Goal: Information Seeking & Learning: Learn about a topic

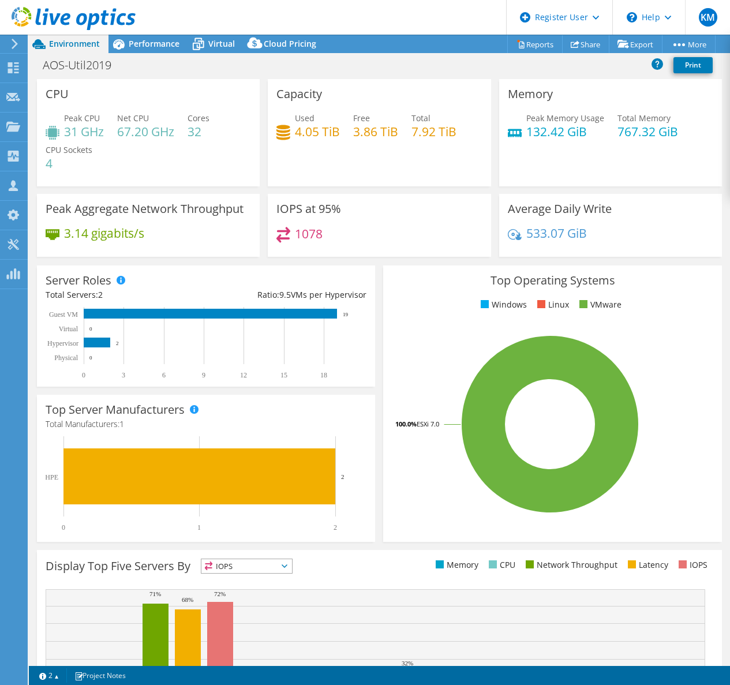
select select "USD"
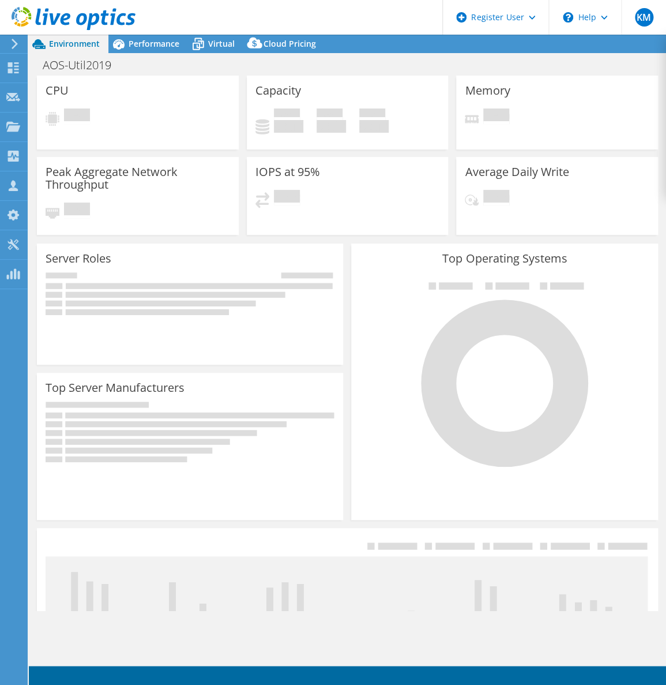
select select "USD"
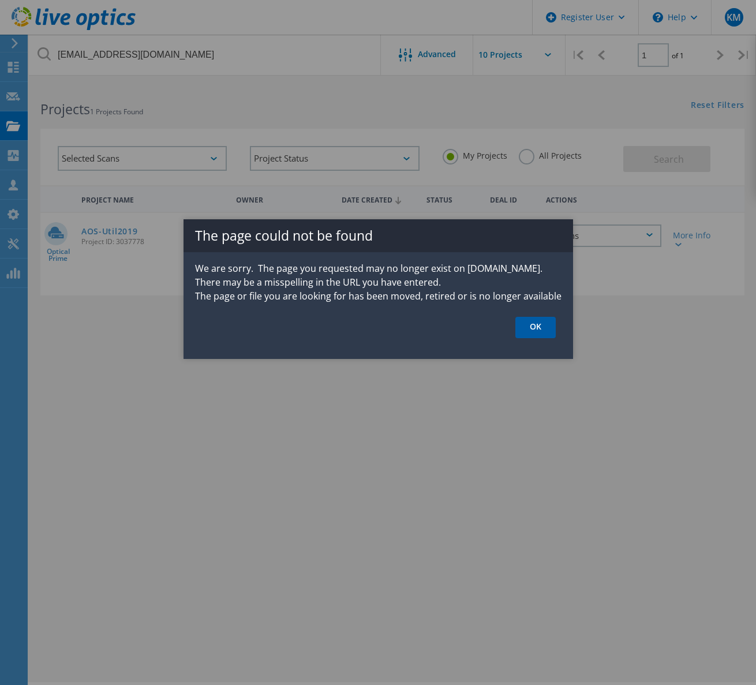
click at [535, 338] on link "OK" at bounding box center [535, 327] width 40 height 21
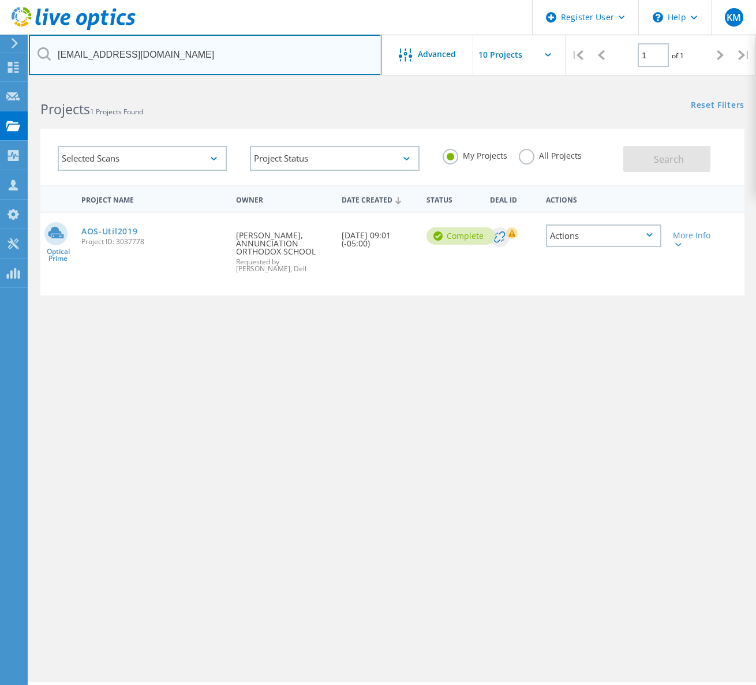
drag, startPoint x: 173, startPoint y: 57, endPoint x: -9, endPoint y: 70, distance: 182.8
click at [0, 70] on html "Register User \n Help Explore Helpful Articles Contact Support KM Dell User Kay…" at bounding box center [378, 358] width 756 height 717
type input "protech"
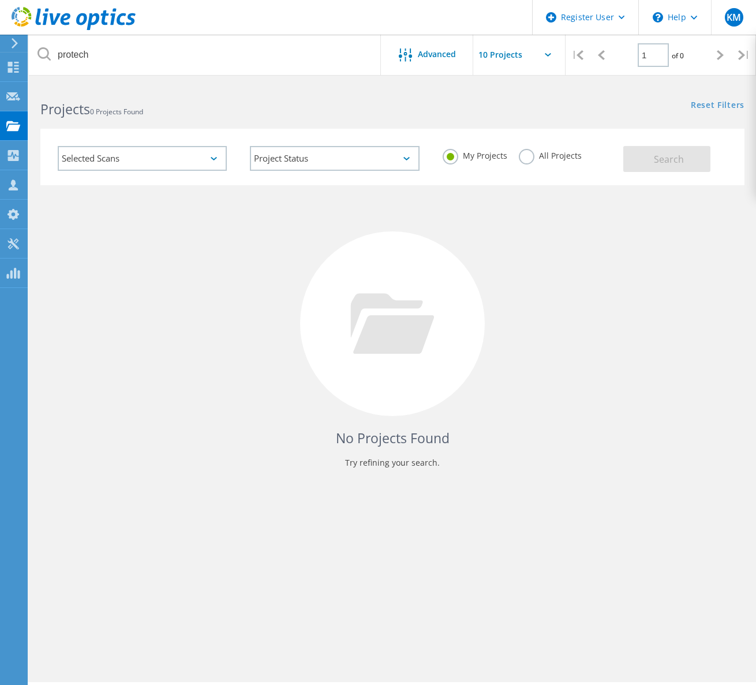
click at [563, 158] on label "All Projects" at bounding box center [550, 154] width 63 height 11
click at [0, 0] on input "All Projects" at bounding box center [0, 0] width 0 height 0
click at [639, 172] on div "Selected Scans Project Status In Progress Complete Published Anonymous Archived…" at bounding box center [392, 157] width 704 height 57
click at [651, 165] on button "Search" at bounding box center [666, 159] width 87 height 26
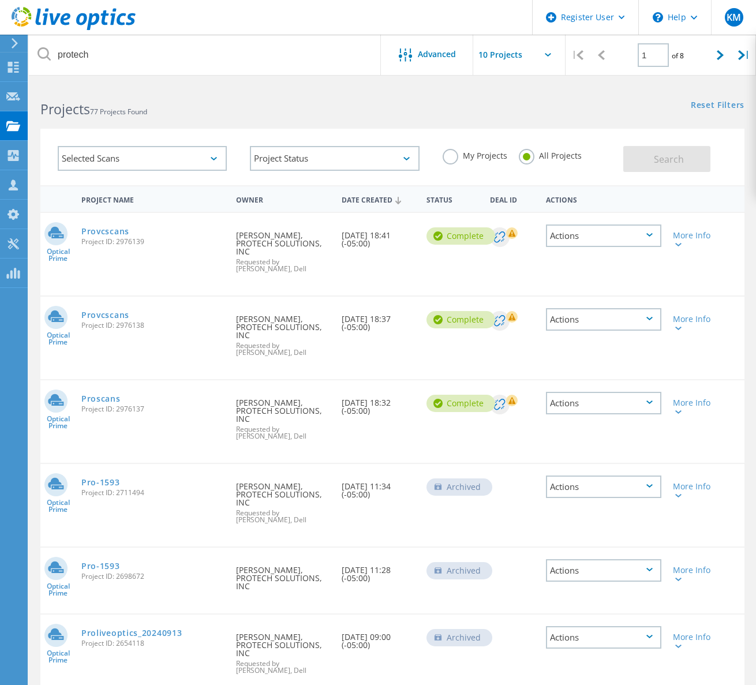
drag, startPoint x: 161, startPoint y: 269, endPoint x: 158, endPoint y: 264, distance: 5.9
click at [162, 269] on div "Optical Prime Provcscans Project ID: 2976139 Requested By Madhu Unnikrishnan, P…" at bounding box center [392, 254] width 704 height 83
click at [115, 227] on link "Provcscans" at bounding box center [105, 231] width 48 height 8
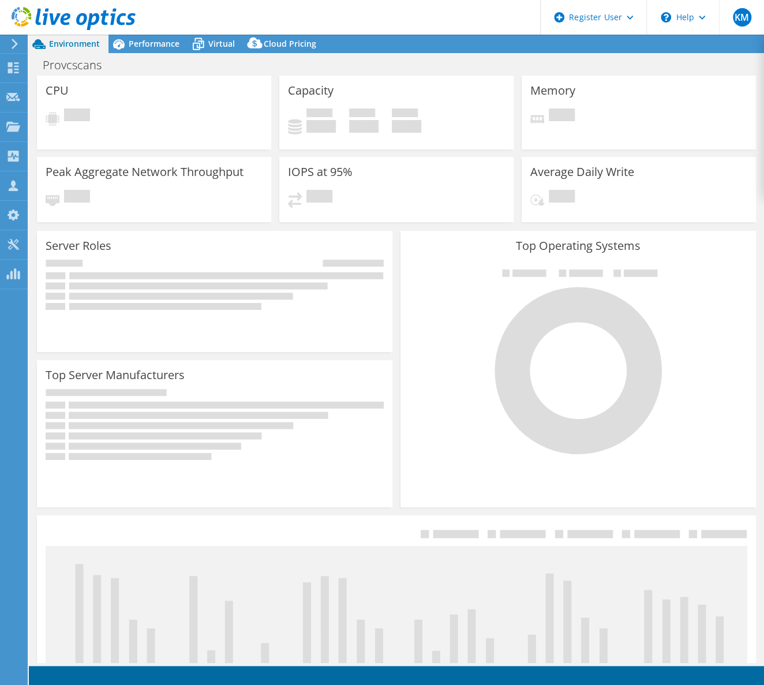
select select "USD"
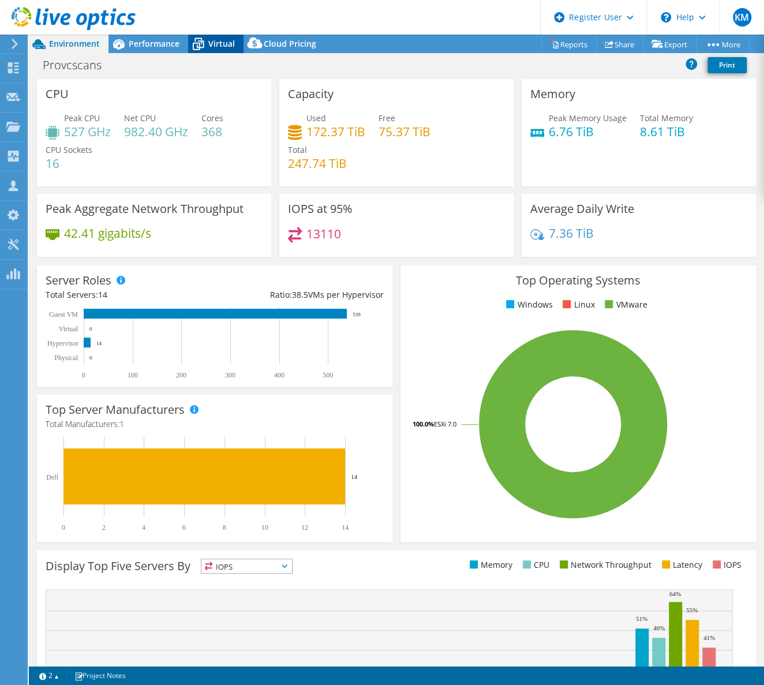
click at [228, 43] on span "Virtual" at bounding box center [221, 43] width 27 height 11
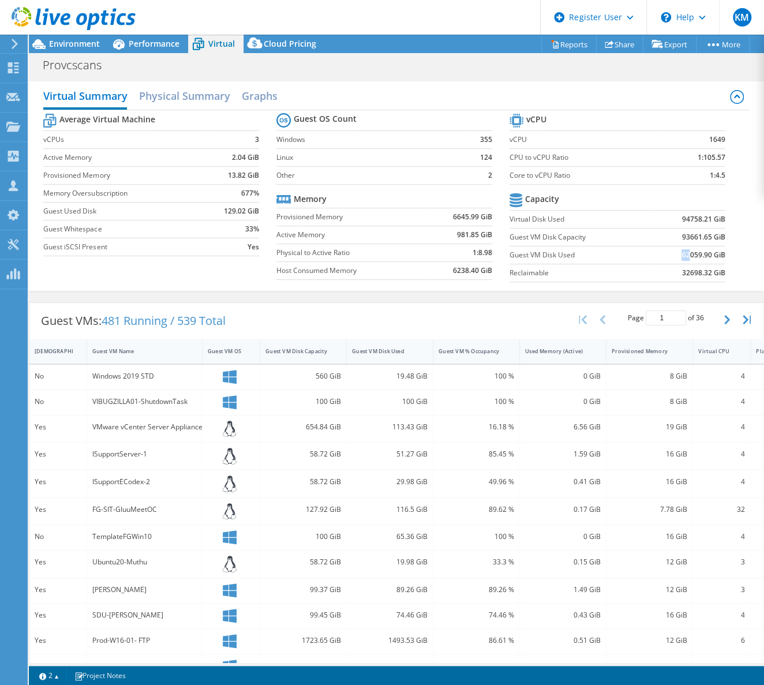
drag, startPoint x: 674, startPoint y: 256, endPoint x: 681, endPoint y: 252, distance: 8.8
click at [681, 252] on b "62059.90 GiB" at bounding box center [702, 255] width 43 height 12
click at [173, 226] on label "Guest Whitespace" at bounding box center [125, 229] width 164 height 12
click at [144, 52] on div "Performance" at bounding box center [148, 44] width 80 height 18
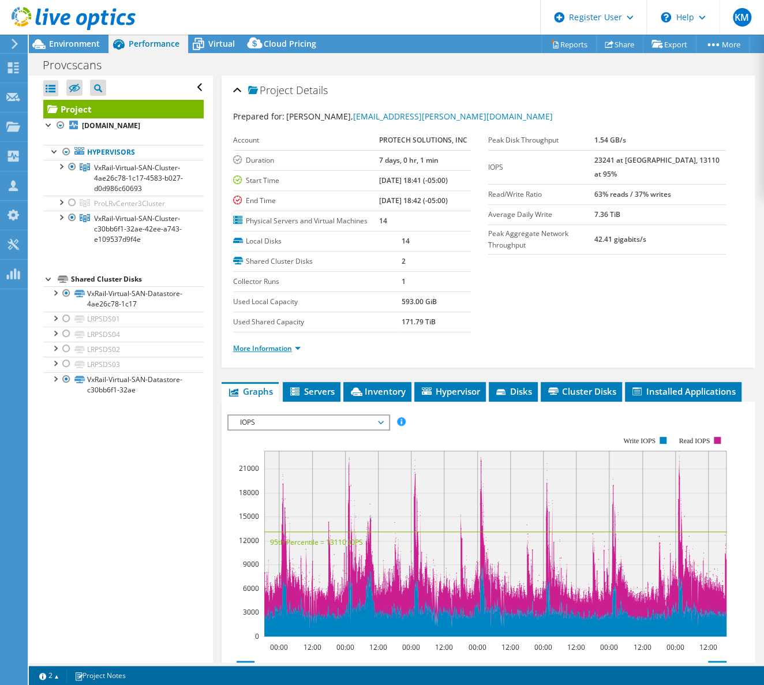
click at [281, 343] on link "More Information" at bounding box center [267, 348] width 68 height 10
